Goal: Information Seeking & Learning: Learn about a topic

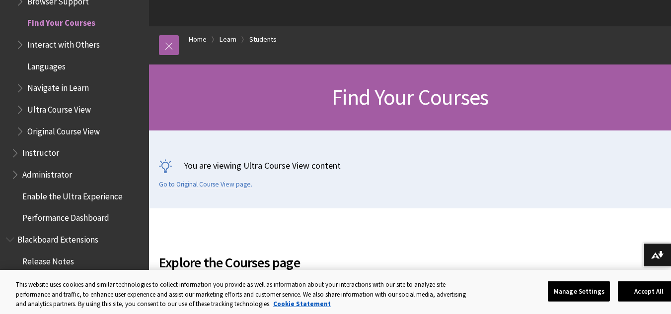
scroll to position [99, 0]
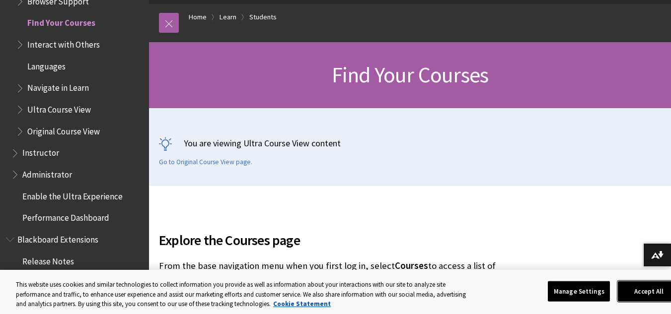
click at [656, 290] on button "Accept All" at bounding box center [649, 291] width 62 height 21
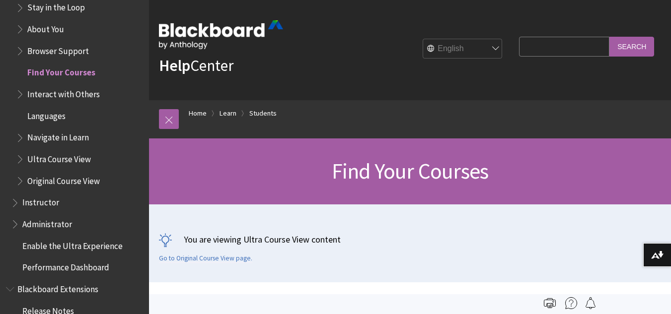
scroll to position [0, 0]
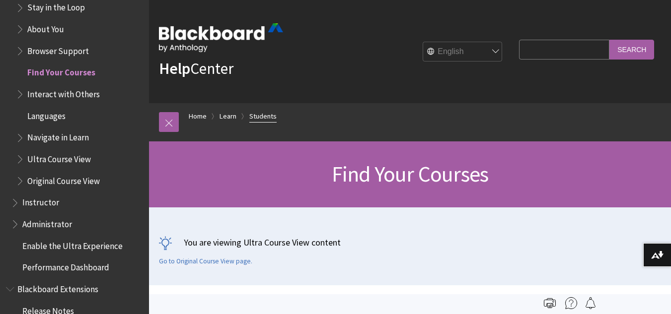
click at [262, 116] on link "Students" at bounding box center [262, 116] width 27 height 12
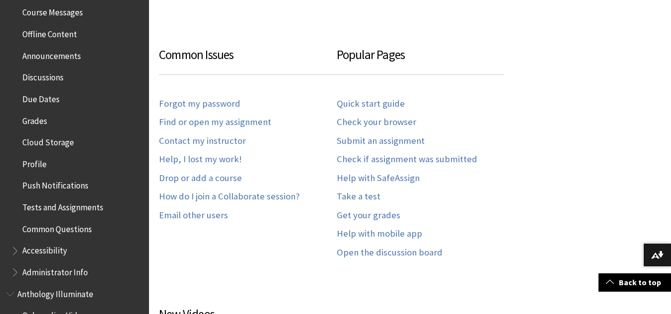
scroll to position [112, 0]
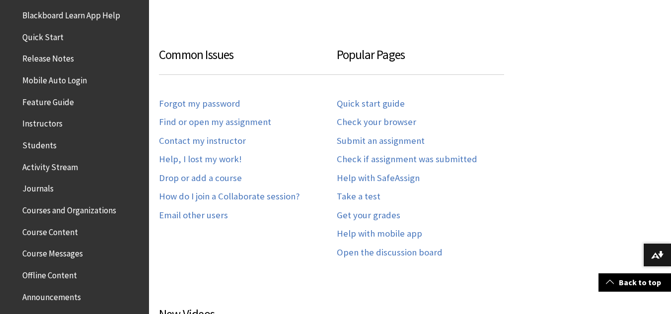
click at [54, 232] on span "Course Content" at bounding box center [50, 230] width 56 height 13
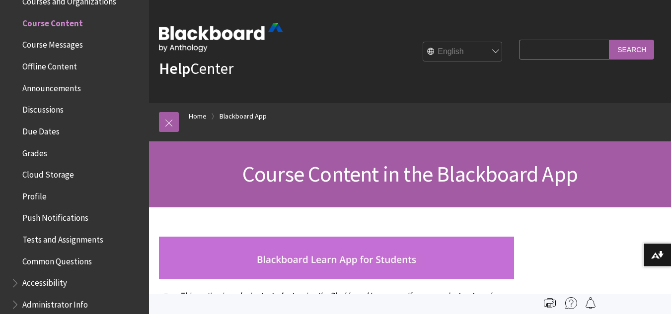
click at [536, 45] on input "Search Query" at bounding box center [564, 49] width 90 height 19
type input "advanced med surg"
click at [638, 51] on input "Search" at bounding box center [632, 49] width 45 height 19
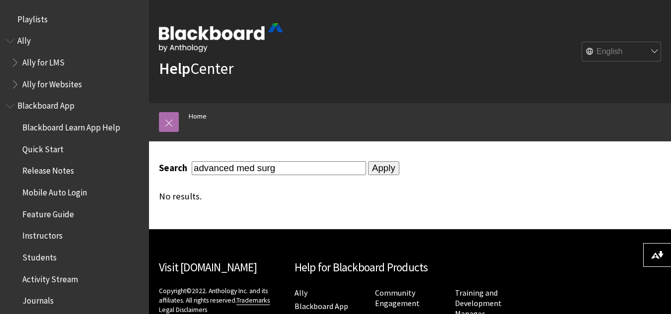
click at [168, 123] on link at bounding box center [169, 122] width 20 height 20
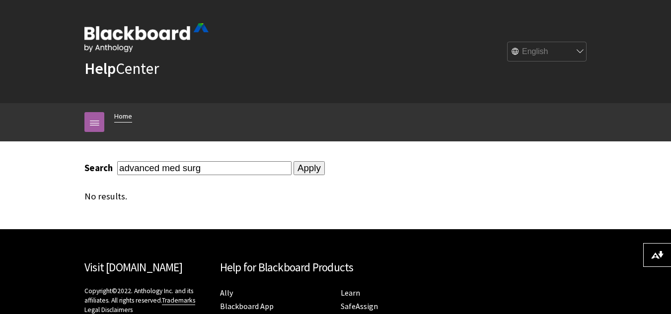
click at [117, 116] on link "Home" at bounding box center [123, 116] width 18 height 12
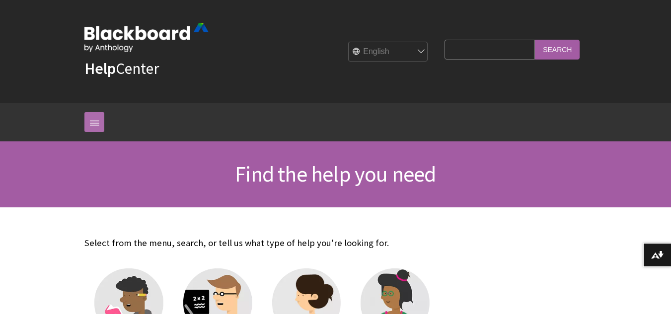
click at [95, 120] on link at bounding box center [94, 122] width 20 height 20
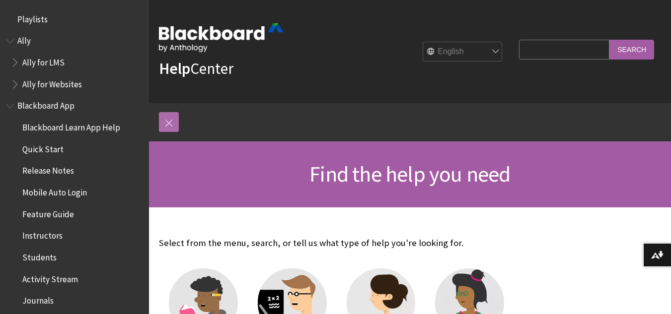
click at [175, 123] on link at bounding box center [169, 122] width 20 height 20
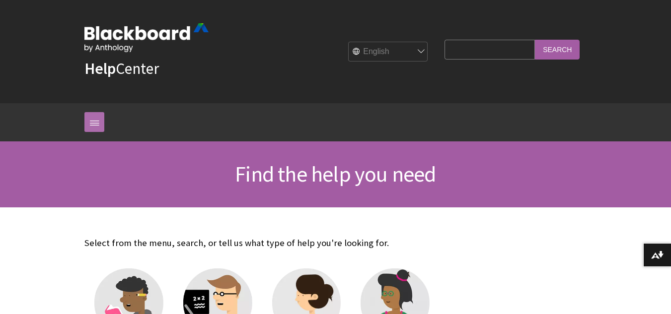
click at [97, 116] on link at bounding box center [94, 122] width 20 height 20
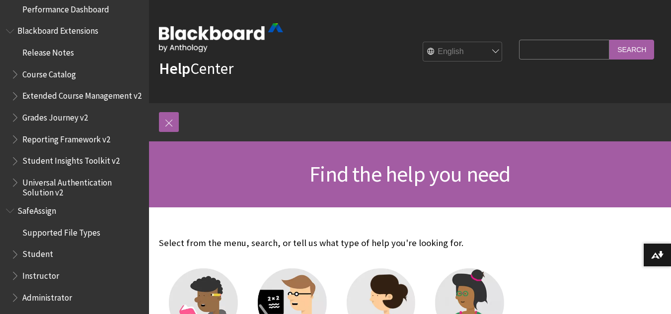
scroll to position [1018, 0]
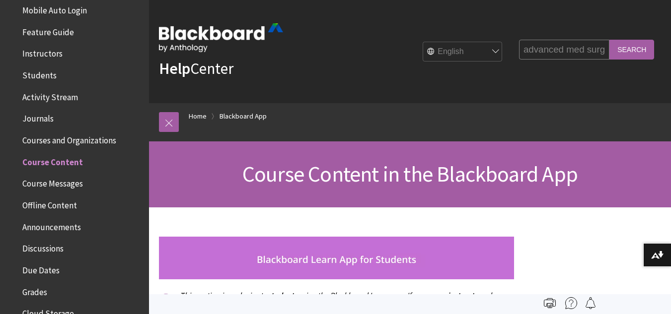
scroll to position [172, 0]
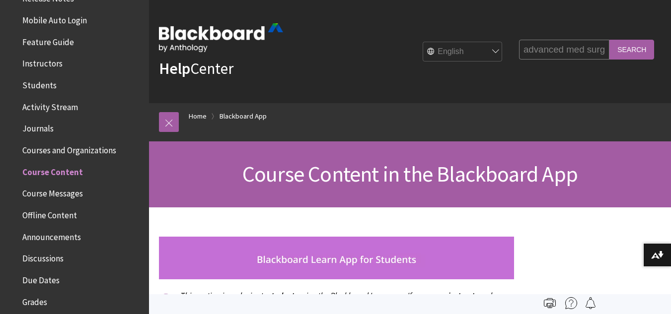
click at [45, 84] on span "Students" at bounding box center [39, 83] width 34 height 13
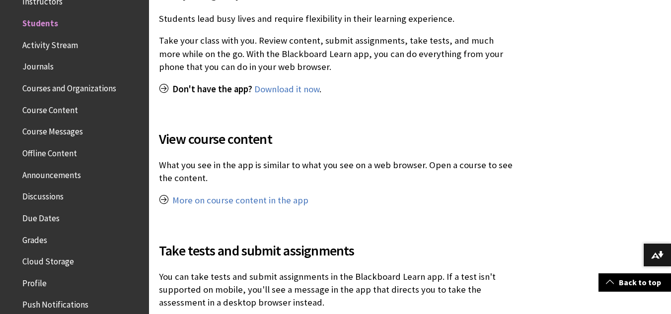
scroll to position [447, 0]
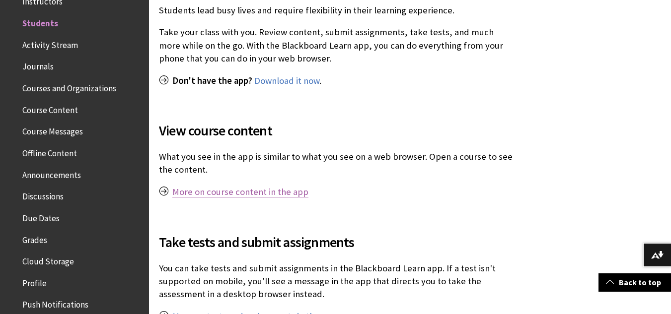
click at [242, 194] on link "More on course content in the app" at bounding box center [240, 192] width 136 height 12
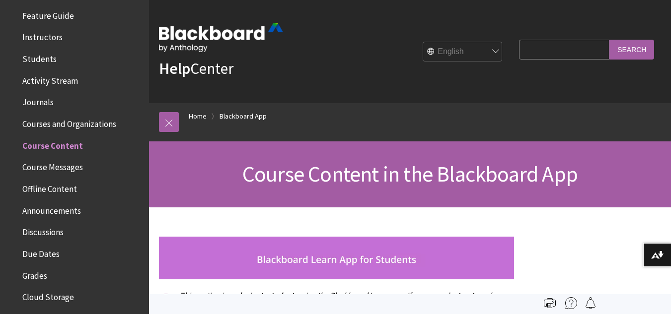
scroll to position [248, 0]
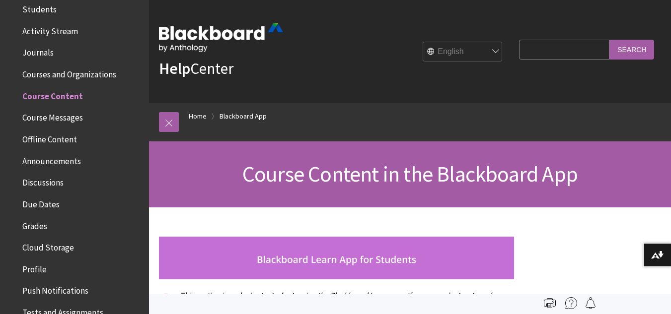
click at [44, 224] on span "Grades" at bounding box center [34, 224] width 25 height 13
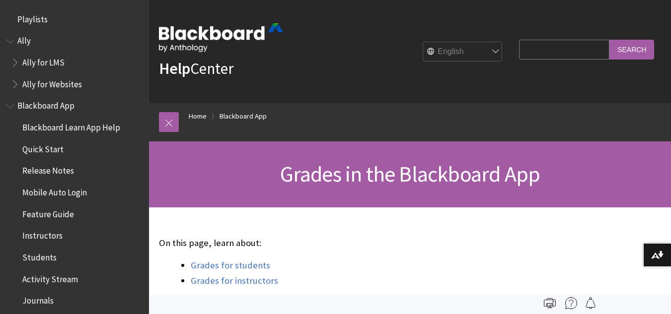
click at [79, 129] on span "Blackboard Learn App Help" at bounding box center [71, 125] width 98 height 13
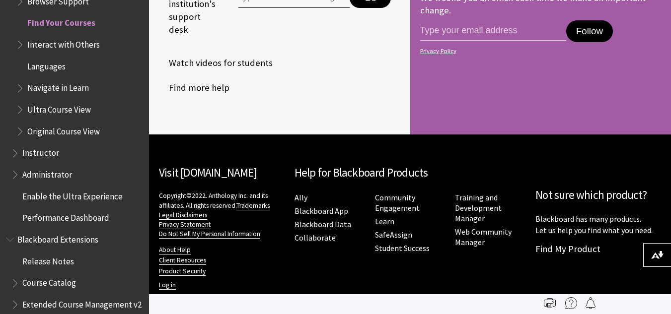
scroll to position [2475, 0]
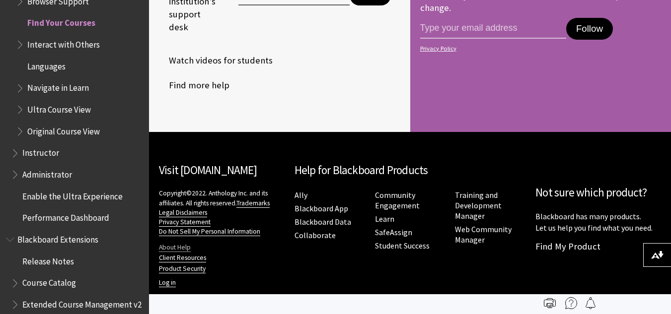
click at [175, 247] on link "About Help" at bounding box center [175, 247] width 32 height 9
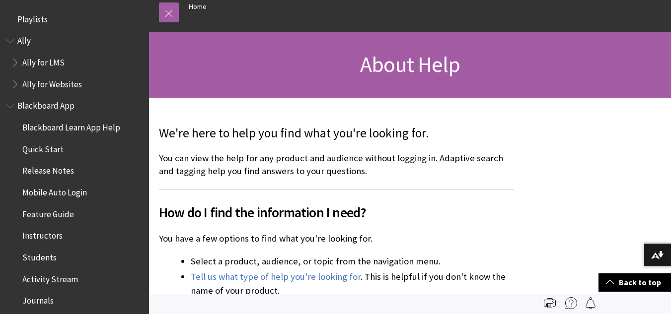
scroll to position [88, 0]
